Goal: Task Accomplishment & Management: Manage account settings

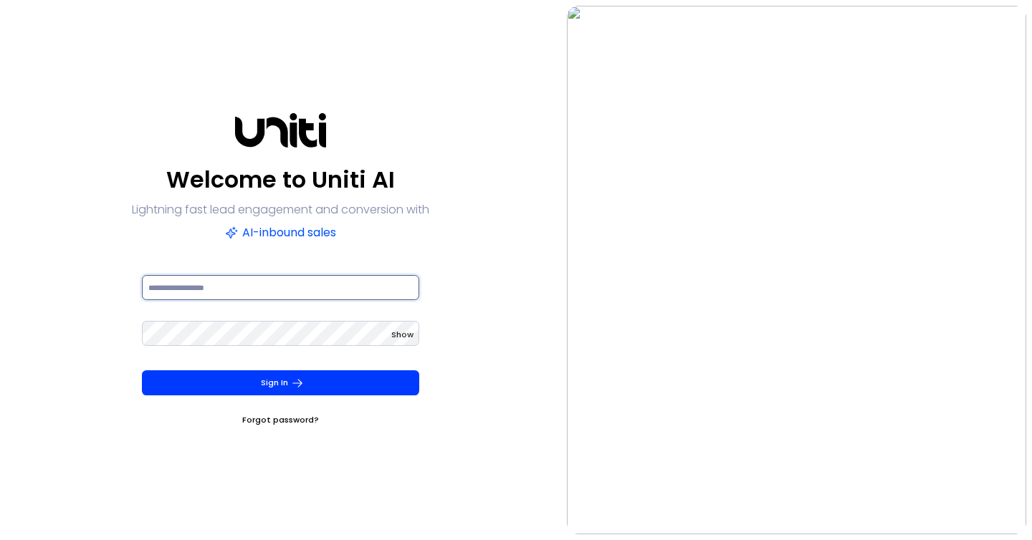
type input "**********"
click at [360, 358] on div "Show" at bounding box center [280, 342] width 277 height 46
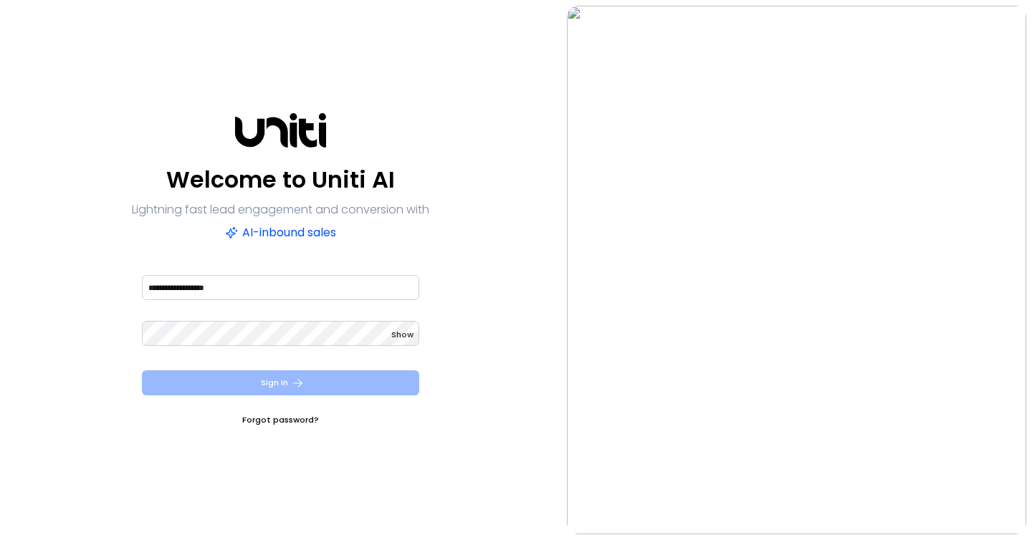
click at [353, 374] on button "Sign In" at bounding box center [280, 383] width 277 height 25
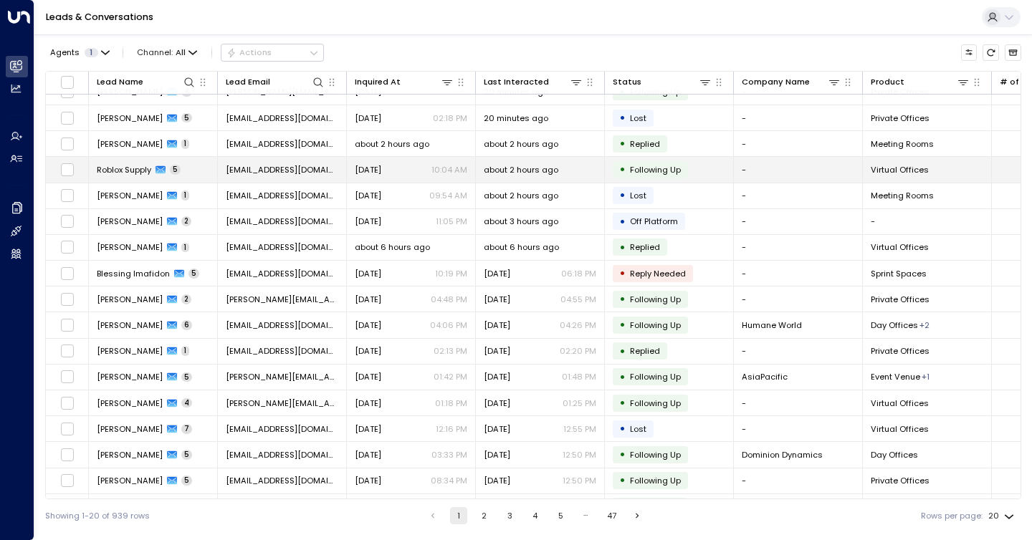
scroll to position [118, 0]
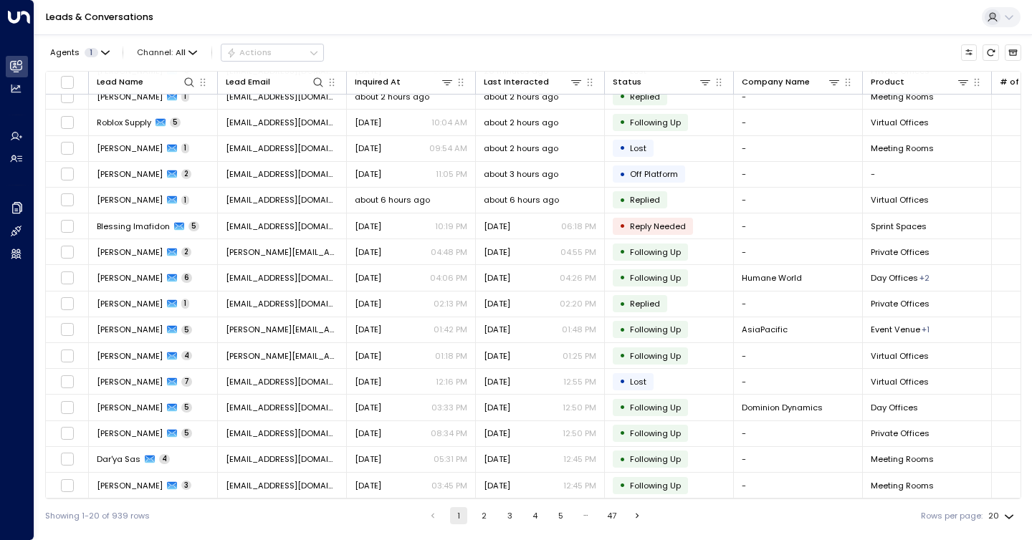
click at [484, 520] on button "2" at bounding box center [484, 515] width 17 height 17
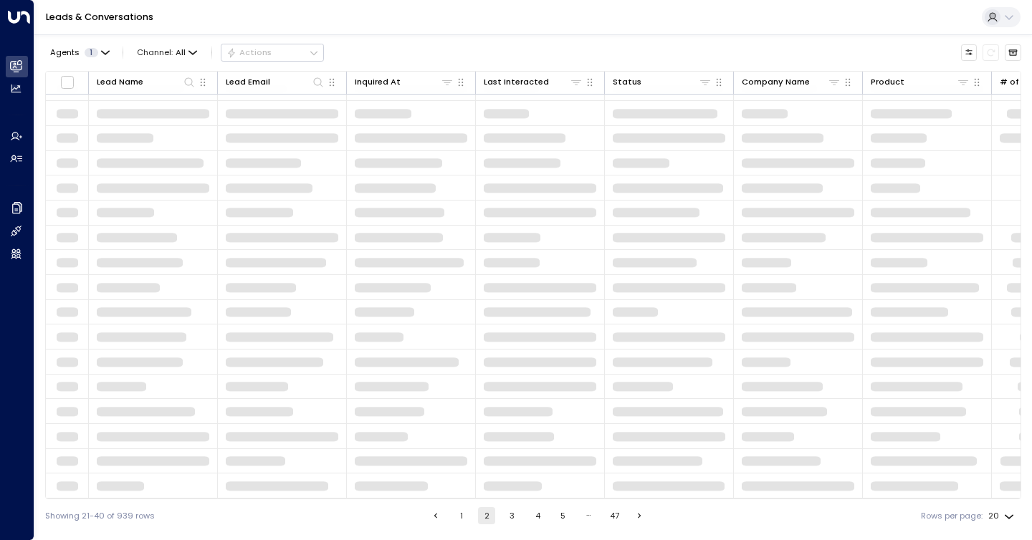
scroll to position [118, 0]
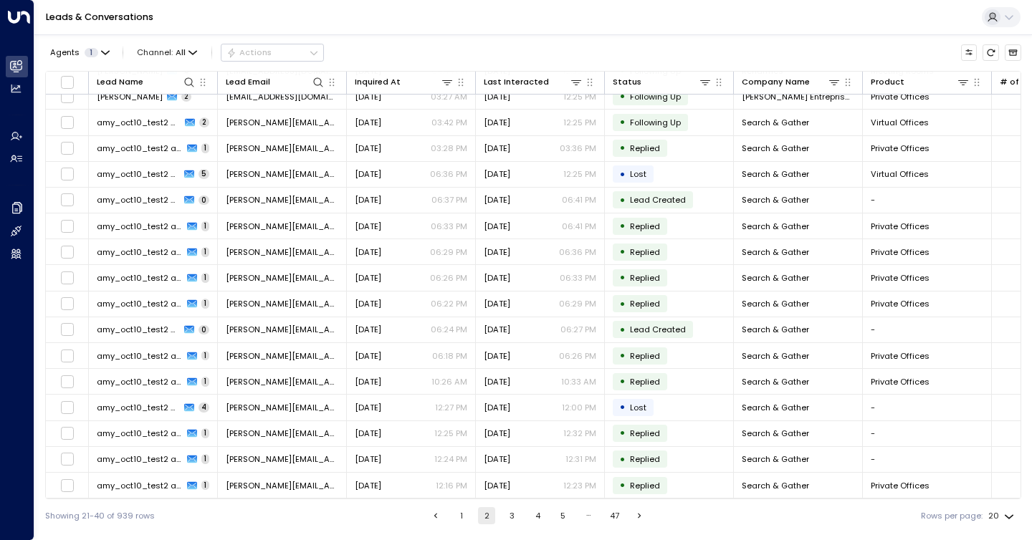
click at [504, 518] on button "3" at bounding box center [512, 515] width 17 height 17
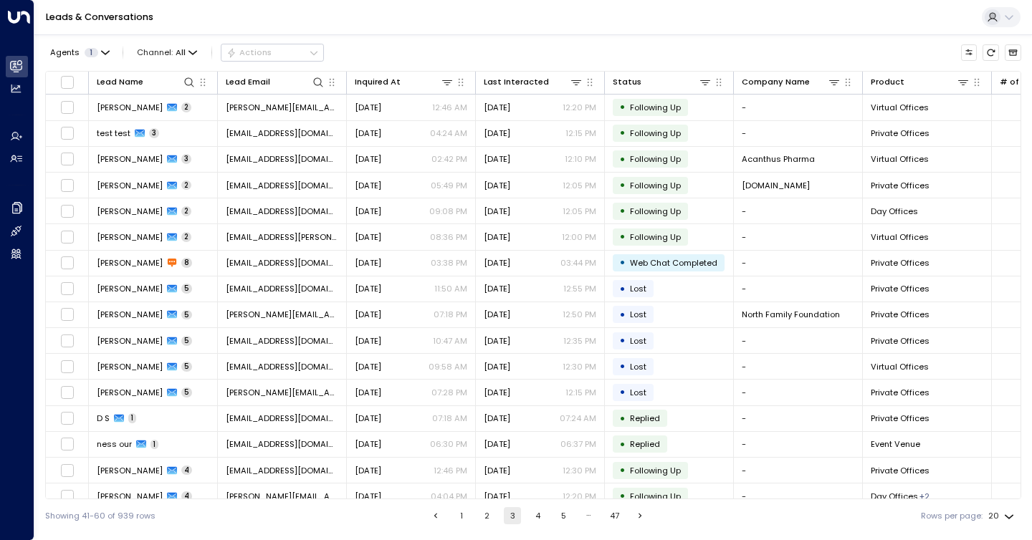
click at [483, 518] on button "2" at bounding box center [487, 515] width 17 height 17
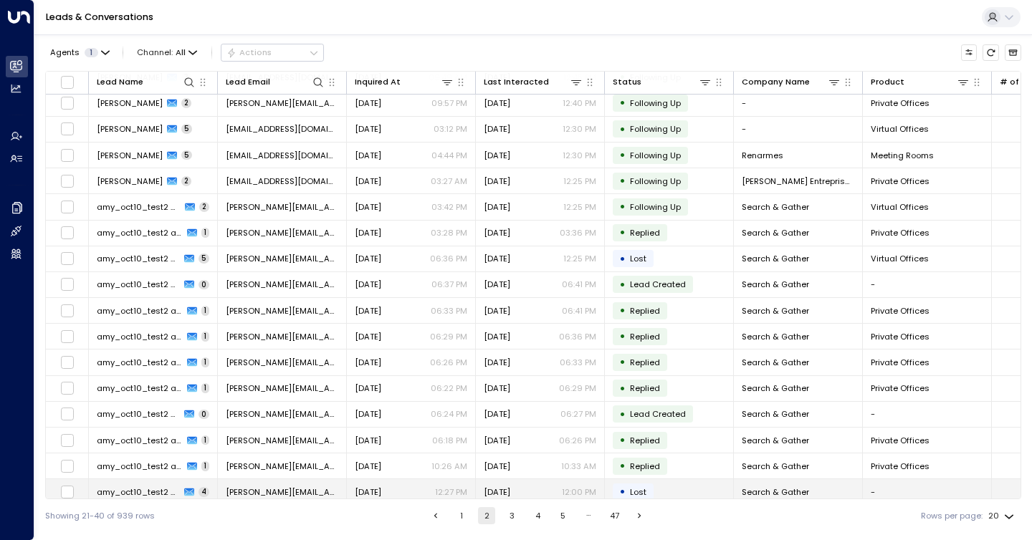
scroll to position [118, 0]
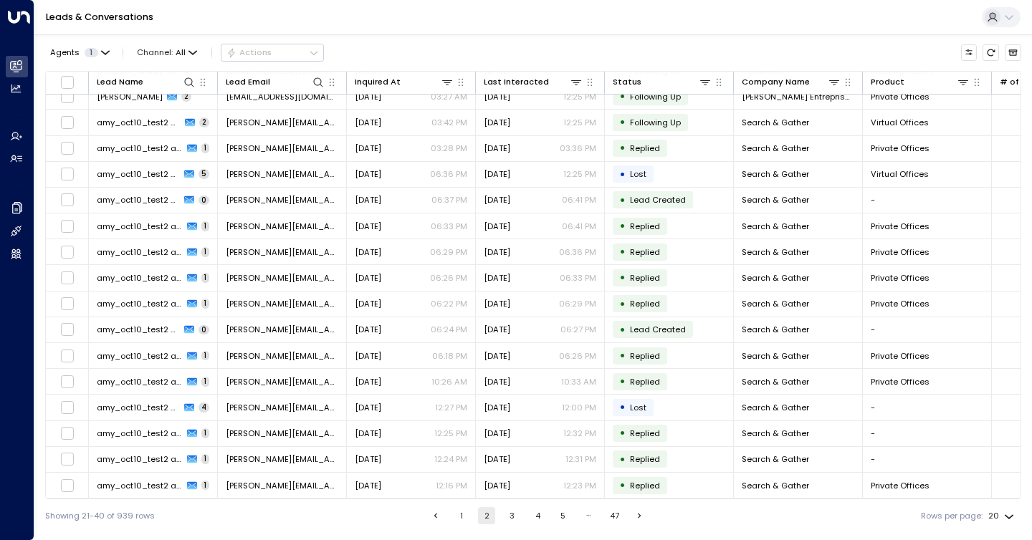
click at [504, 517] on button "3" at bounding box center [512, 515] width 17 height 17
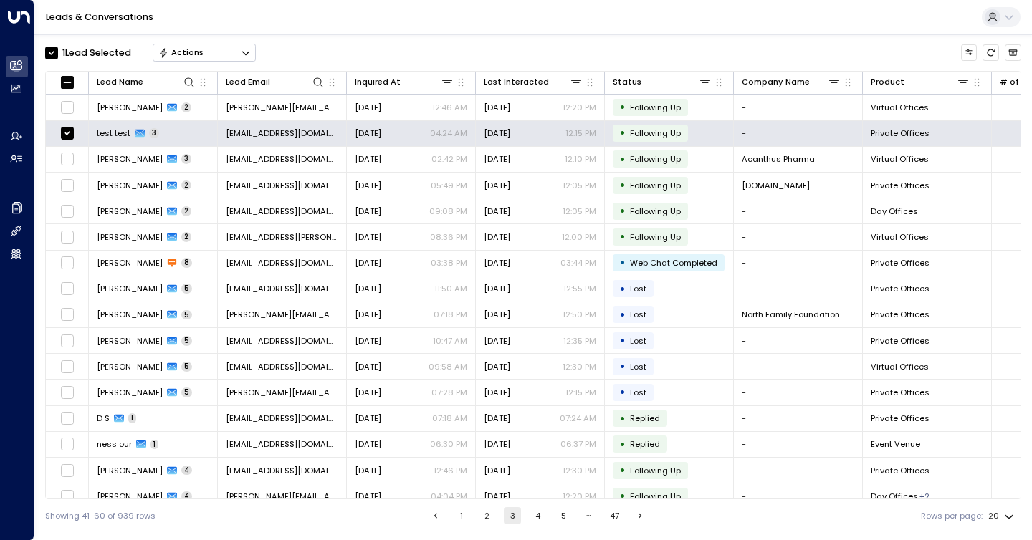
click at [234, 53] on button "Actions" at bounding box center [204, 52] width 103 height 17
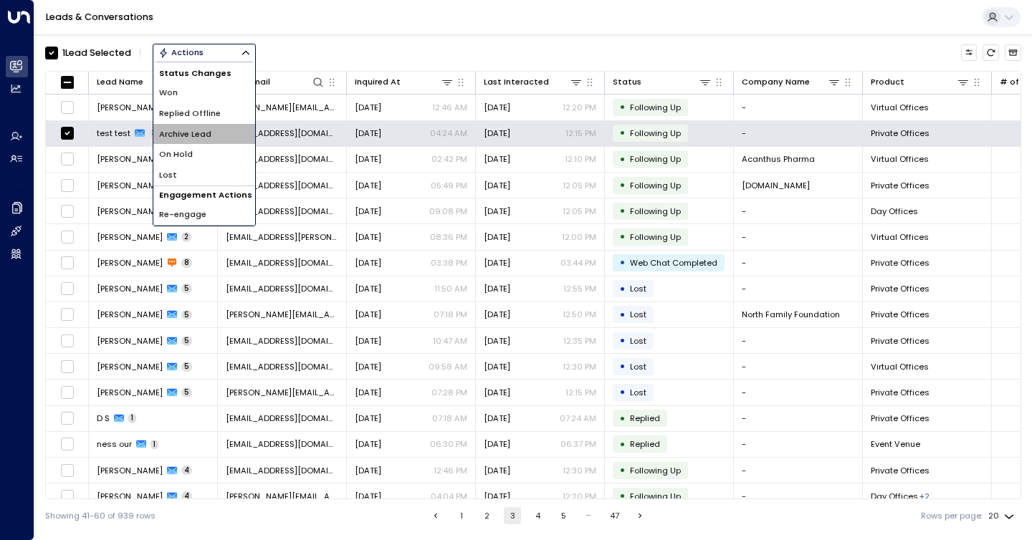
click at [198, 128] on span "Archive Lead" at bounding box center [185, 134] width 52 height 12
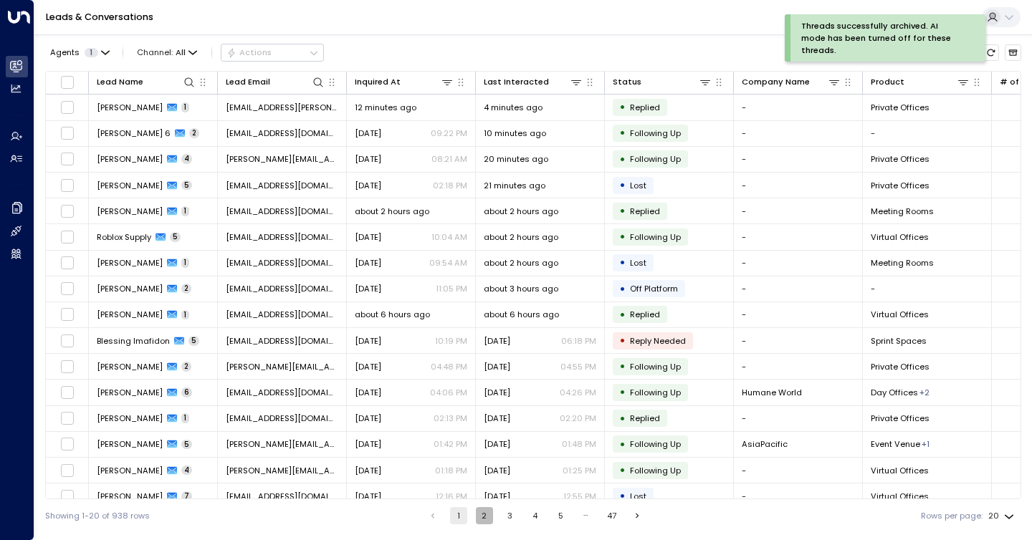
click at [481, 510] on button "2" at bounding box center [484, 515] width 17 height 17
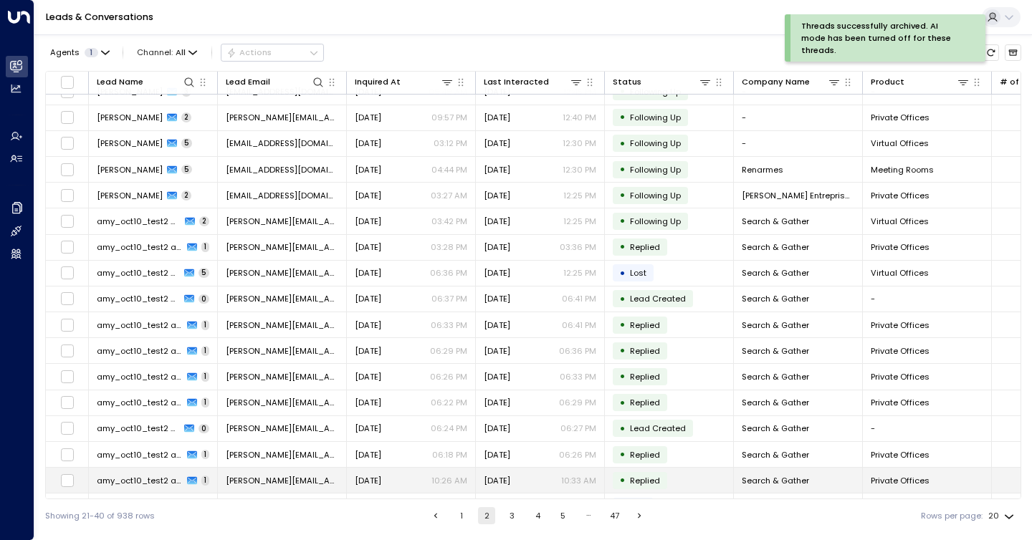
scroll to position [118, 0]
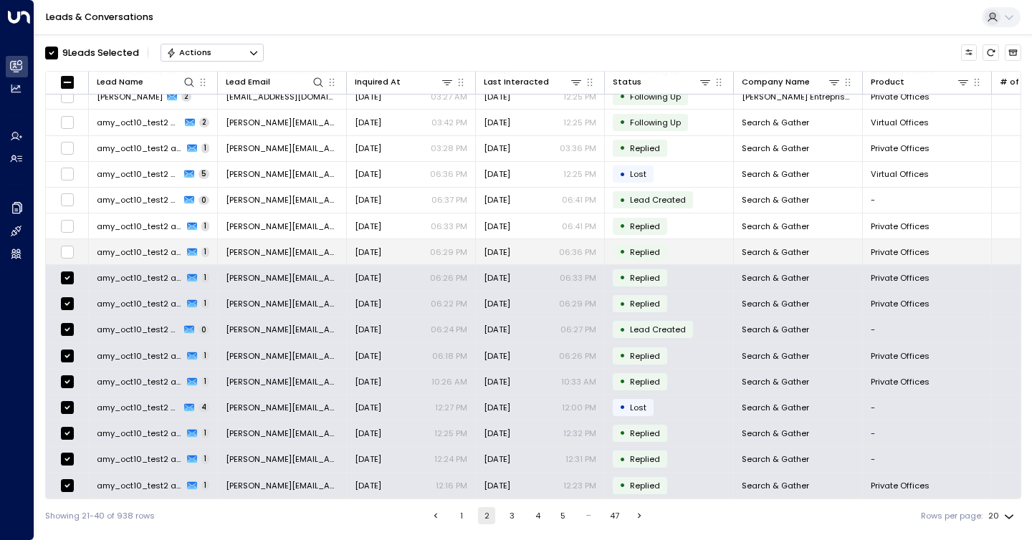
click at [70, 239] on td at bounding box center [67, 251] width 43 height 25
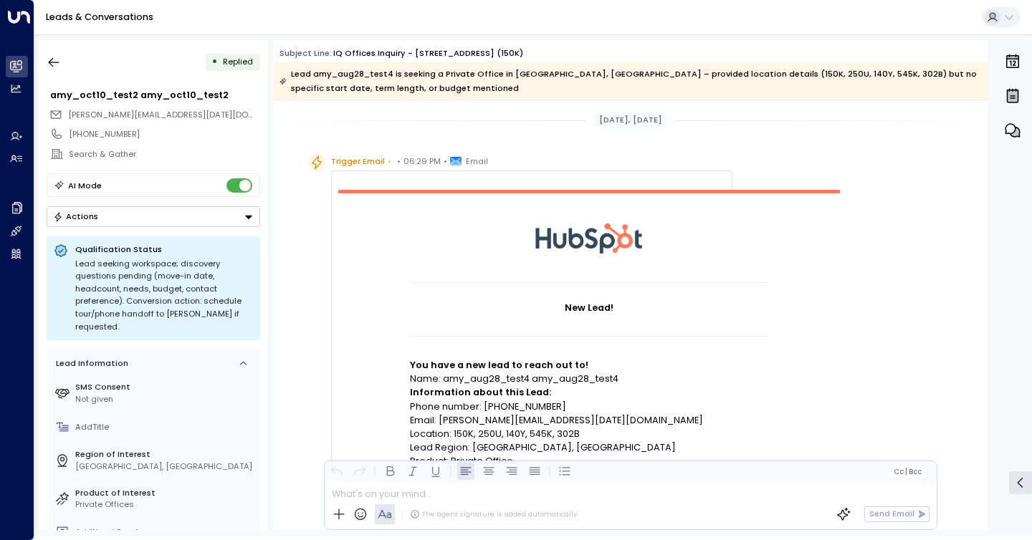
scroll to position [674, 0]
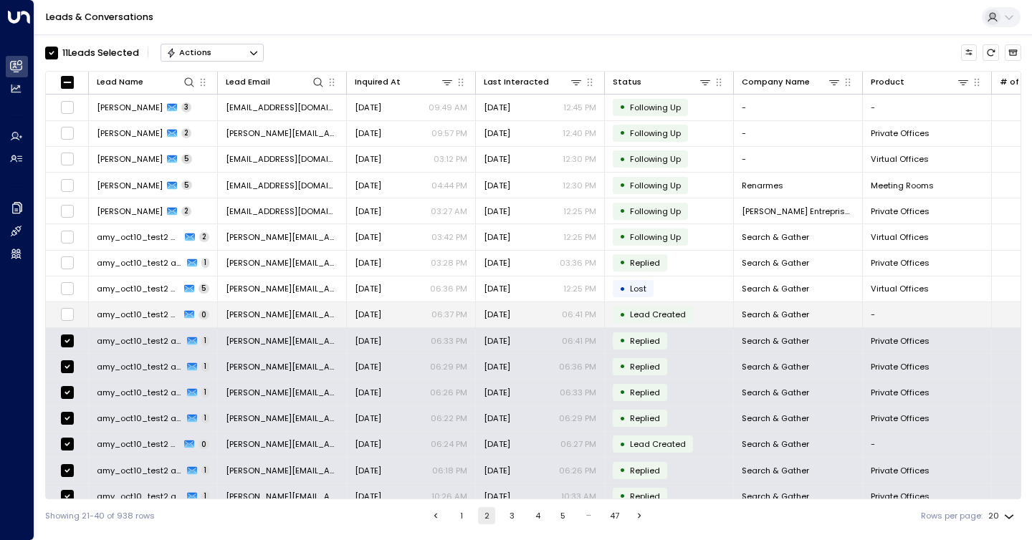
click at [67, 305] on td at bounding box center [67, 314] width 43 height 25
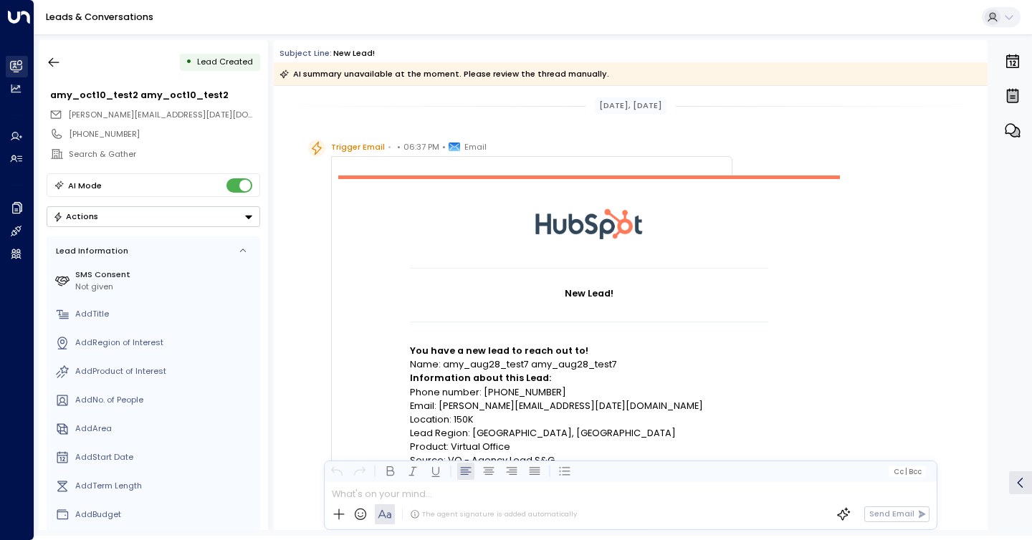
scroll to position [287, 0]
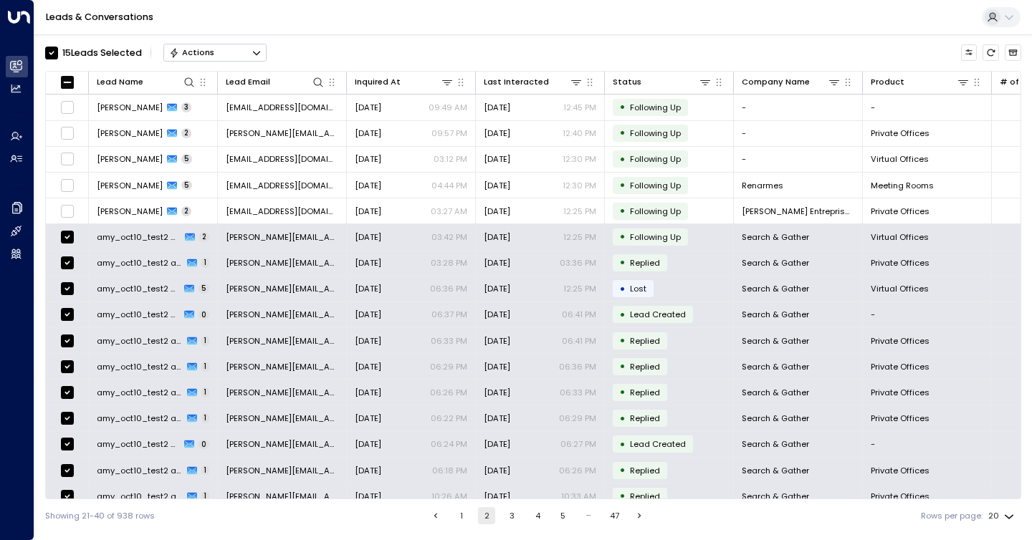
click at [251, 48] on button "Actions" at bounding box center [214, 52] width 103 height 17
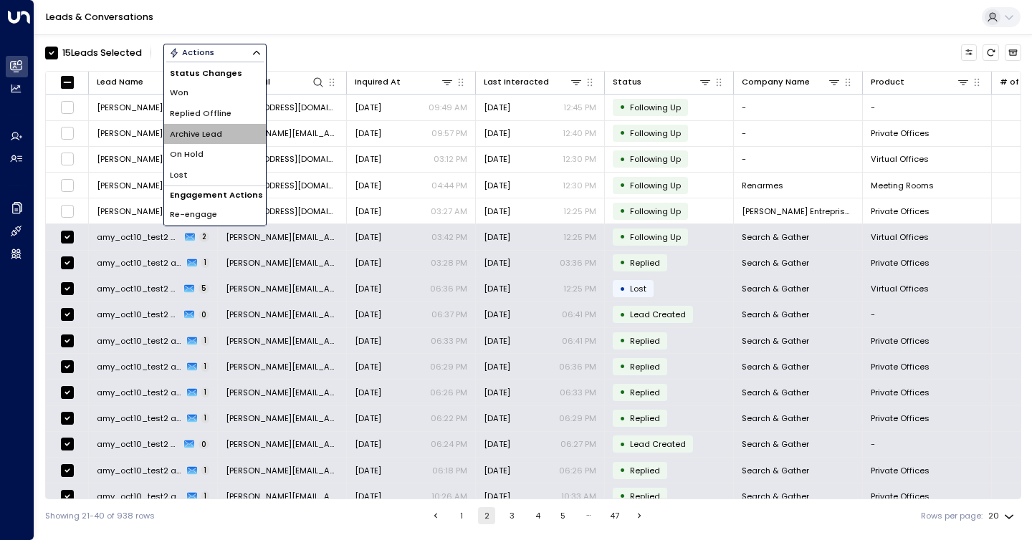
click at [204, 133] on span "Archive Lead" at bounding box center [196, 134] width 52 height 12
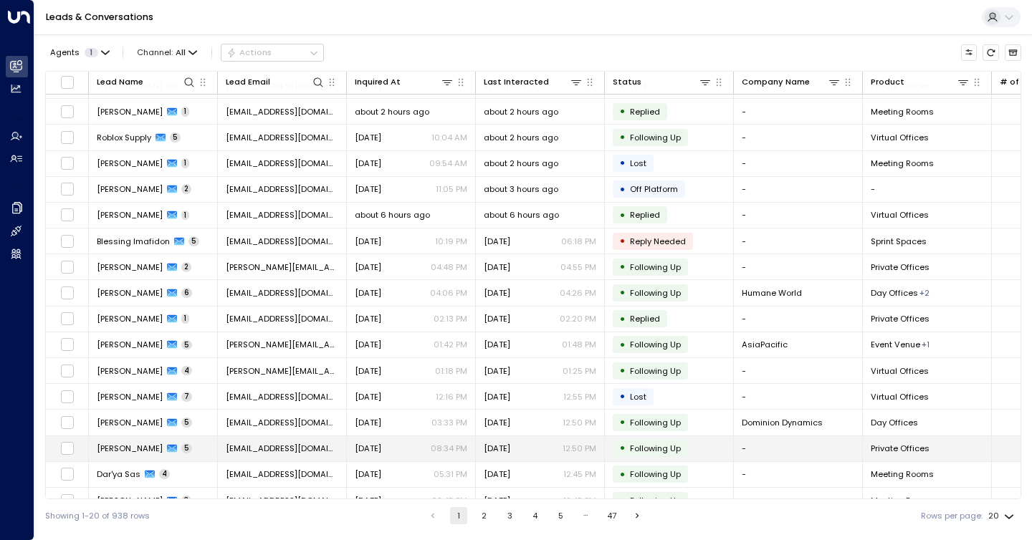
scroll to position [118, 0]
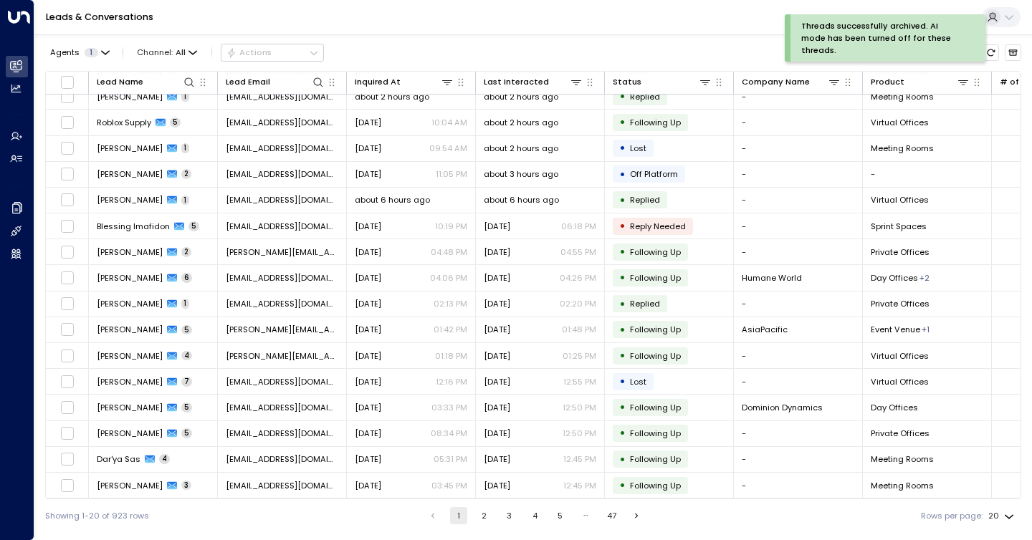
click at [479, 519] on button "2" at bounding box center [483, 515] width 17 height 17
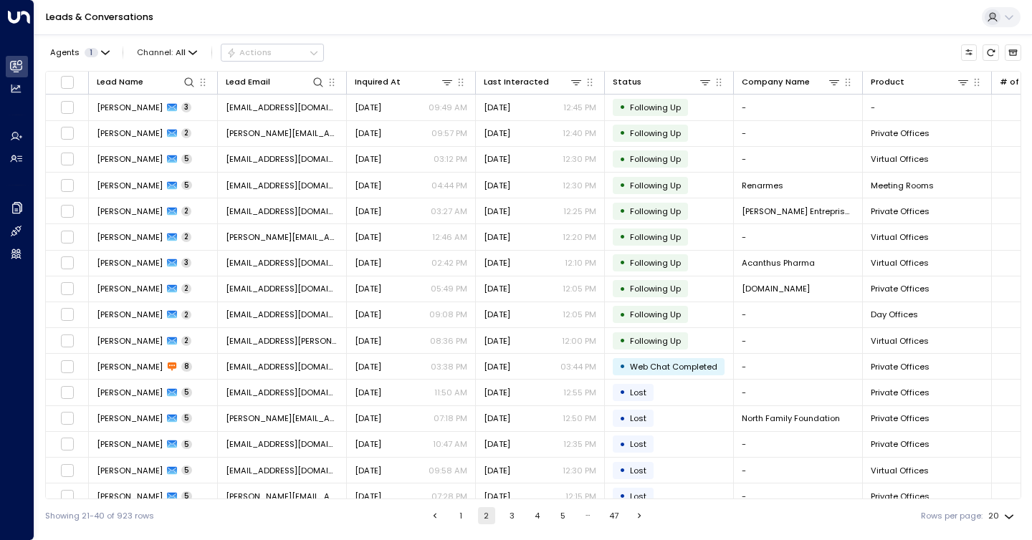
drag, startPoint x: 460, startPoint y: 519, endPoint x: 478, endPoint y: 498, distance: 27.4
click at [460, 519] on button "1" at bounding box center [460, 515] width 17 height 17
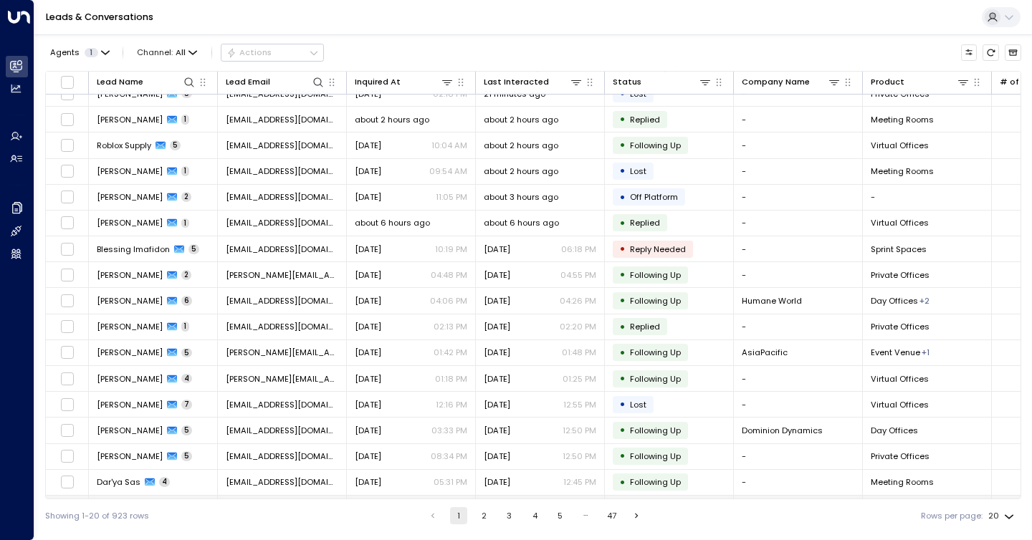
scroll to position [118, 0]
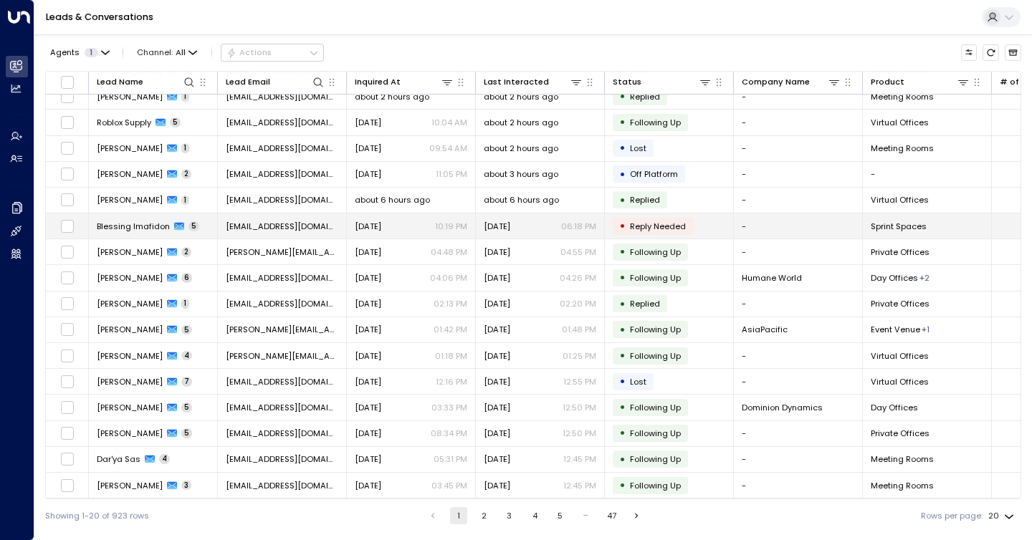
click at [555, 229] on td "[DATE] 06:18 PM" at bounding box center [540, 226] width 129 height 25
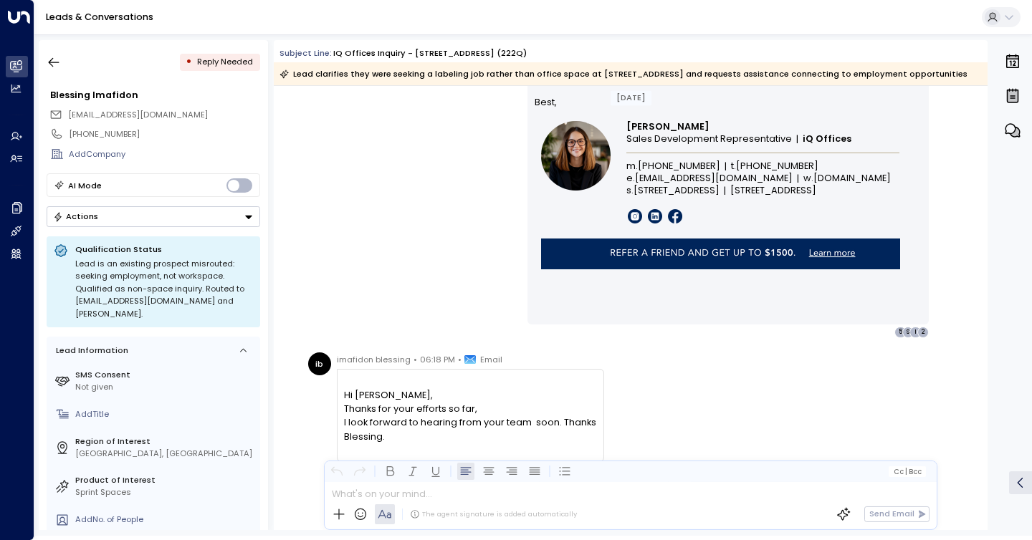
scroll to position [2151, 0]
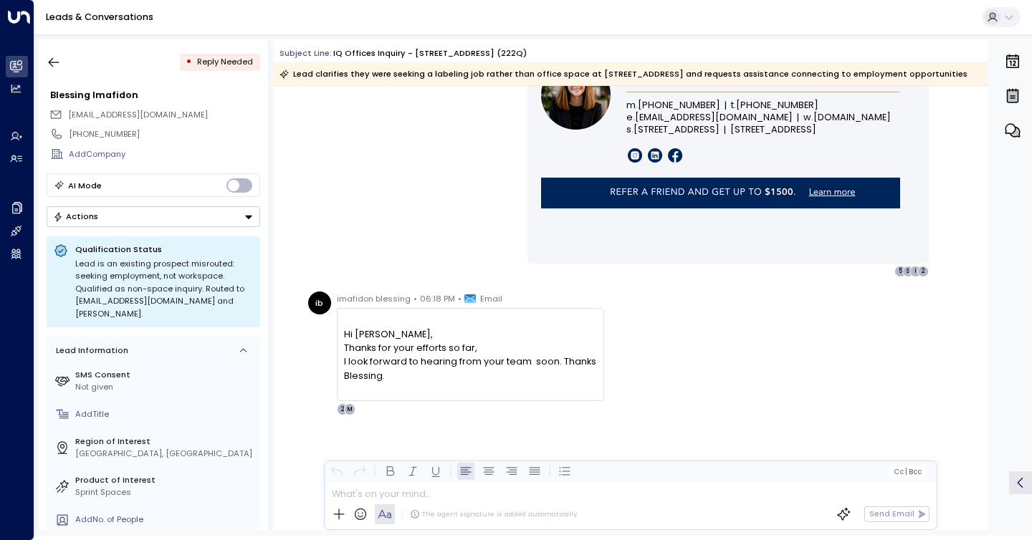
click at [67, 74] on div "• Reply Needed" at bounding box center [154, 62] width 214 height 26
click at [59, 58] on icon "button" at bounding box center [54, 62] width 14 height 14
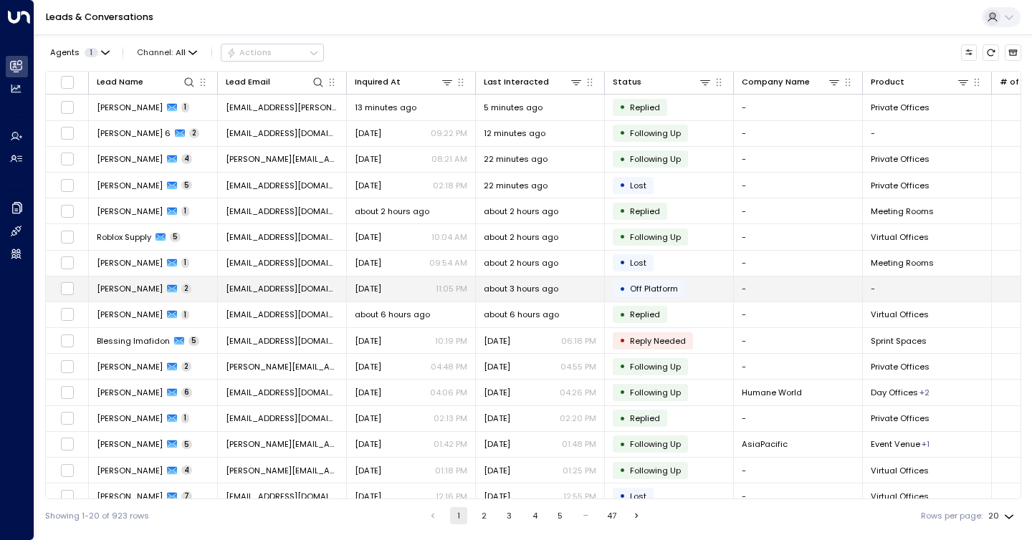
click at [456, 290] on p "11:05 PM" at bounding box center [452, 288] width 32 height 11
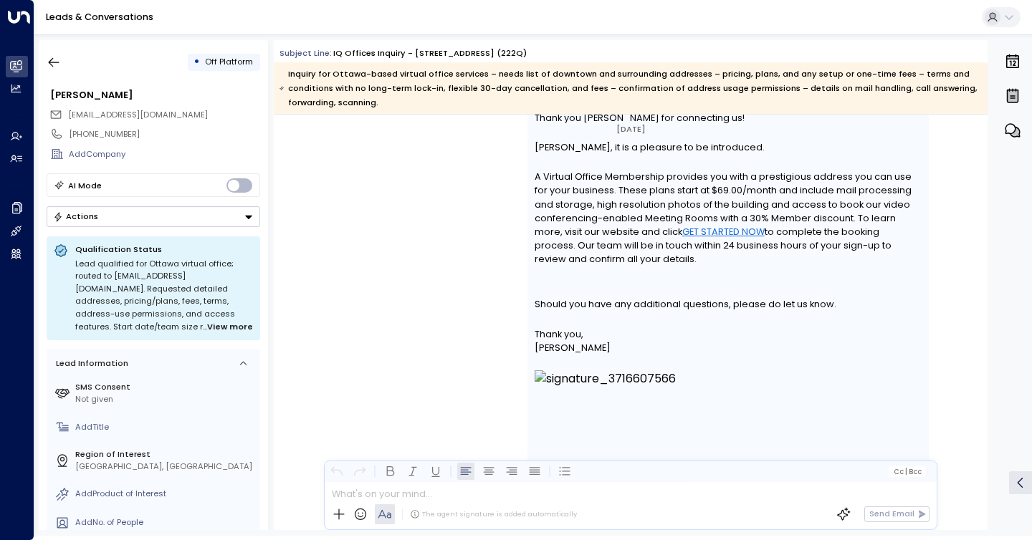
scroll to position [1570, 0]
click at [55, 57] on icon "button" at bounding box center [54, 62] width 14 height 14
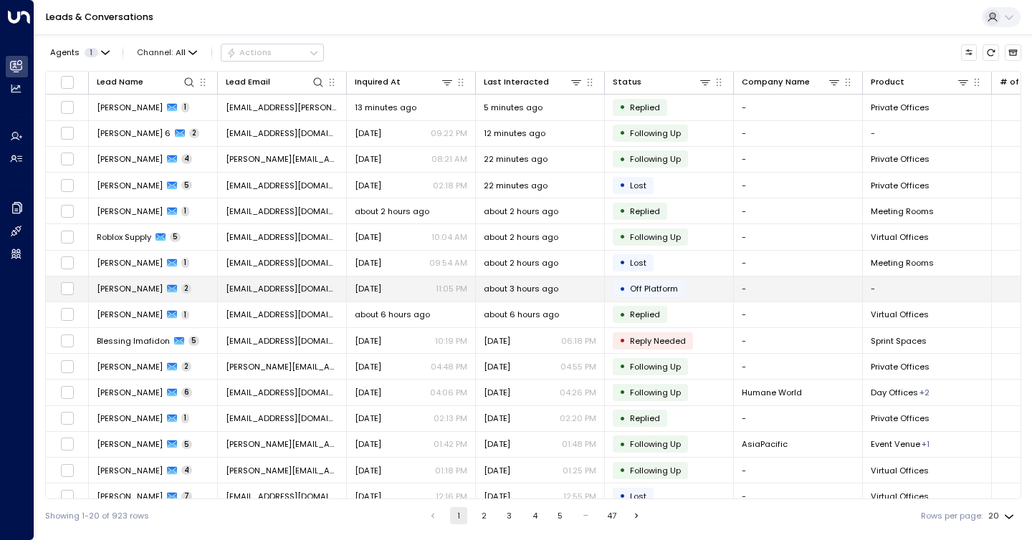
click at [328, 291] on td "[EMAIL_ADDRESS][DOMAIN_NAME]" at bounding box center [282, 289] width 129 height 25
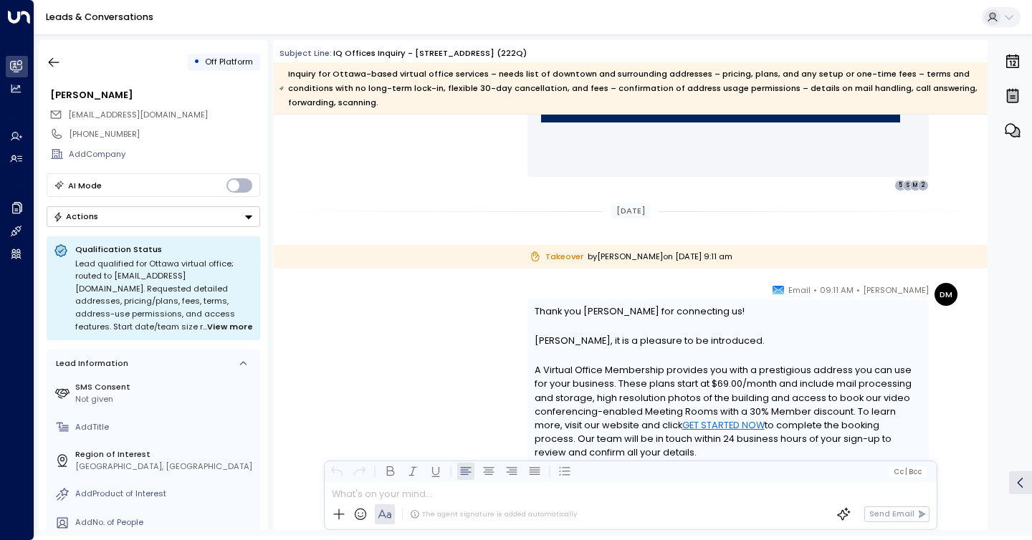
scroll to position [1517, 0]
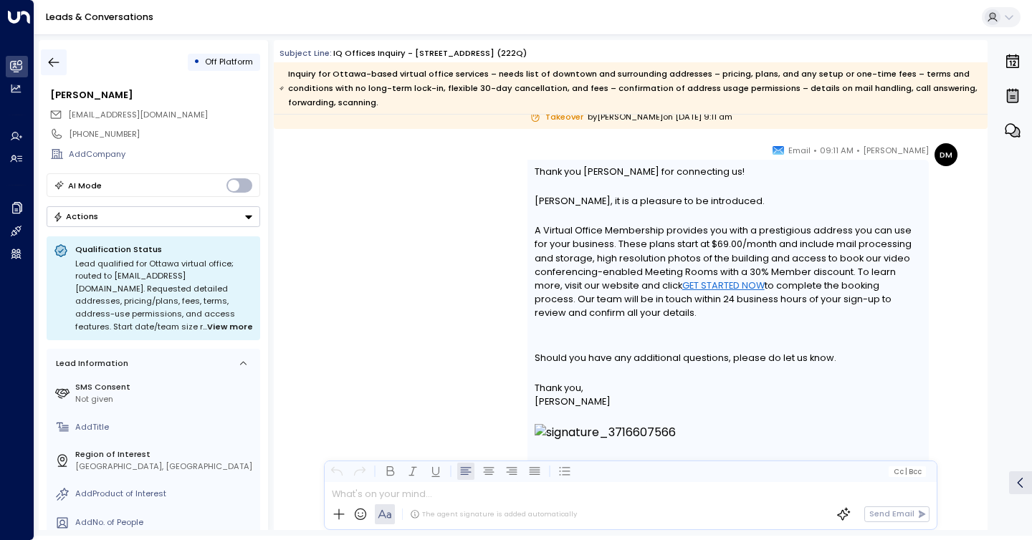
click at [62, 56] on button "button" at bounding box center [54, 62] width 26 height 26
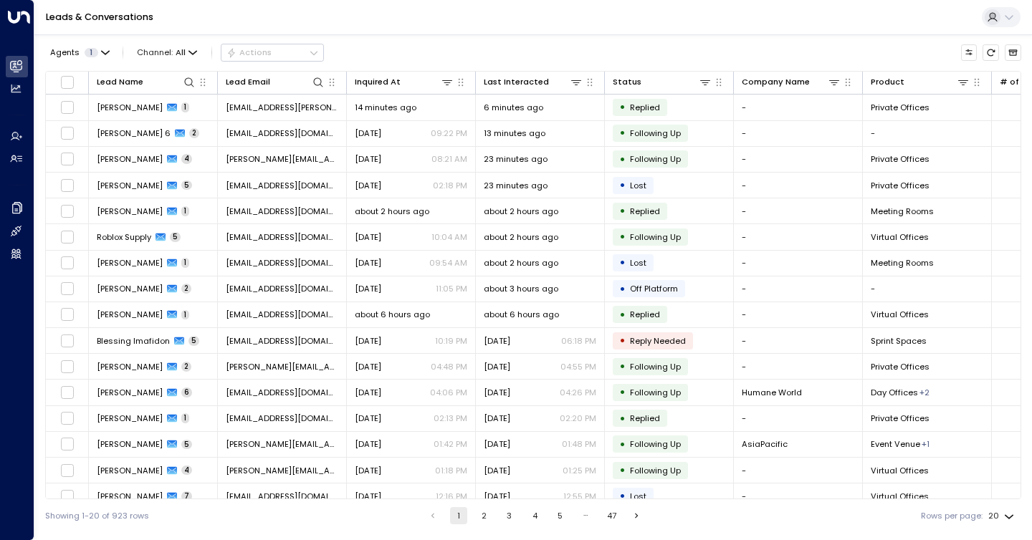
click at [548, 44] on div "Agents 1 Channel: All Actions" at bounding box center [533, 52] width 976 height 25
click at [560, 32] on div "Leads & Conversations" at bounding box center [533, 17] width 998 height 35
